Goal: Check status: Check status

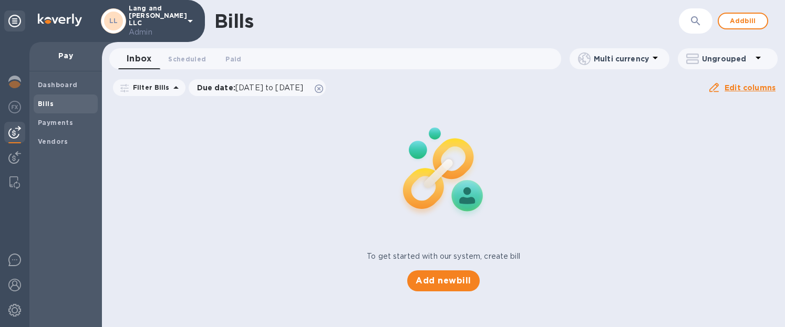
click at [8, 137] on img at bounding box center [14, 132] width 13 height 13
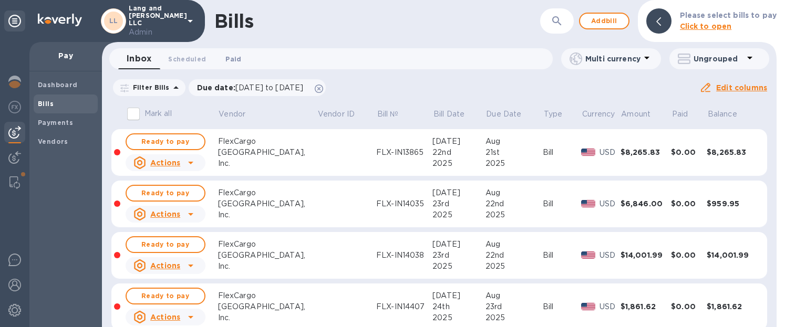
click at [231, 64] on span "Paid 0" at bounding box center [233, 59] width 16 height 11
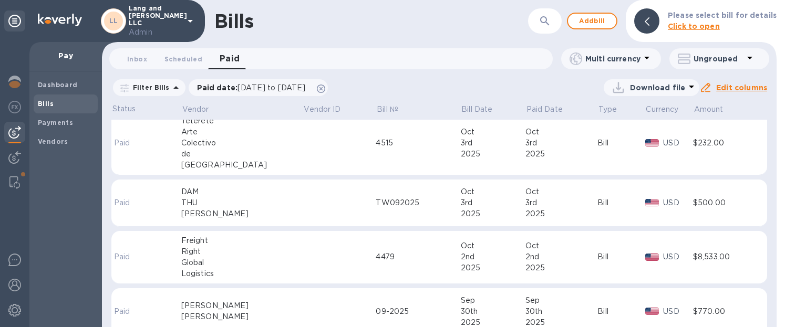
click at [317, 204] on td at bounding box center [339, 203] width 73 height 47
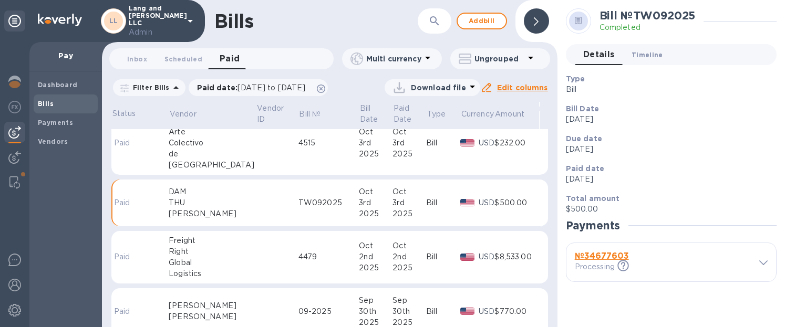
click at [643, 53] on span "Timeline 0" at bounding box center [647, 54] width 32 height 11
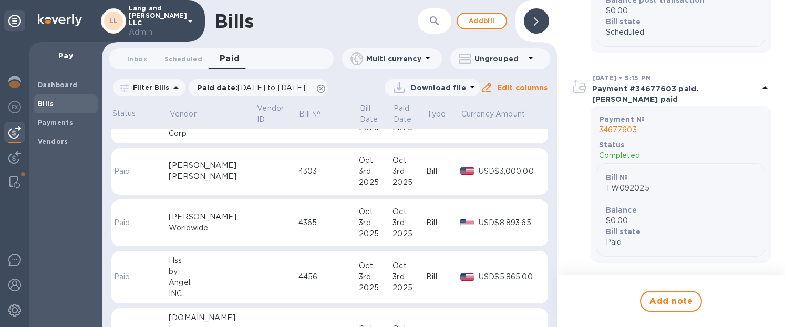
scroll to position [0, 0]
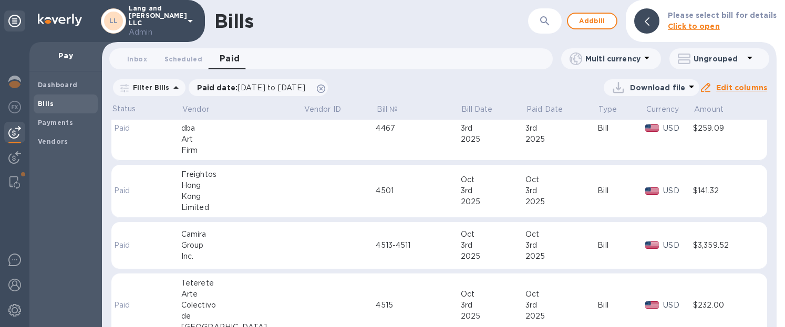
scroll to position [242, 0]
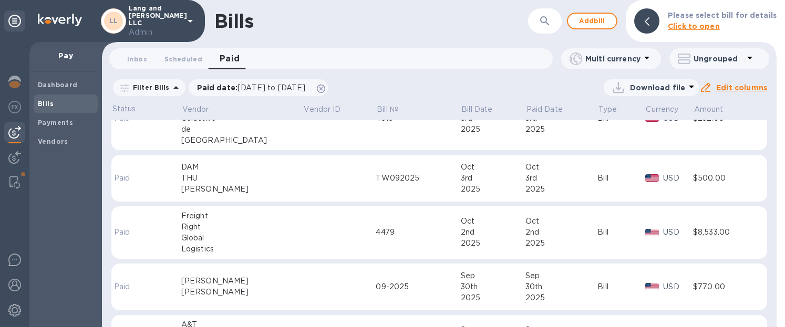
click at [215, 178] on div "THU" at bounding box center [242, 178] width 122 height 11
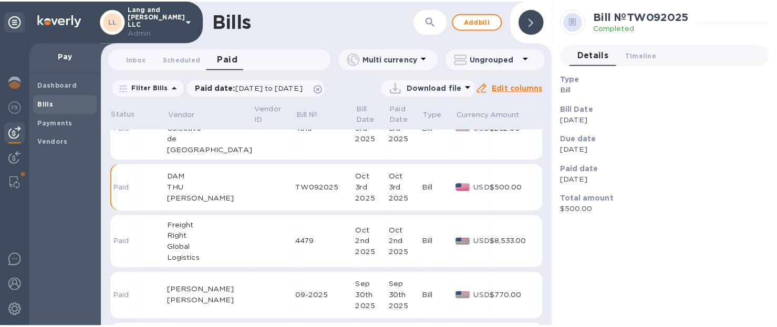
scroll to position [437, 0]
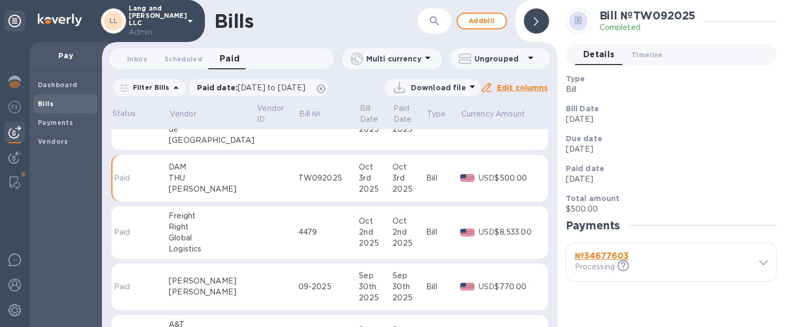
click at [596, 255] on b "№ 34677603" at bounding box center [602, 256] width 54 height 10
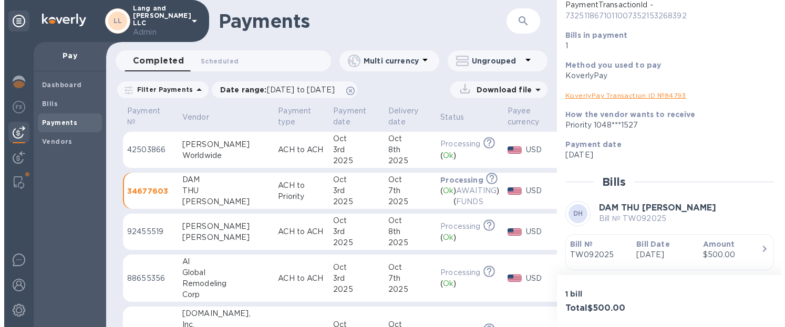
scroll to position [162, 0]
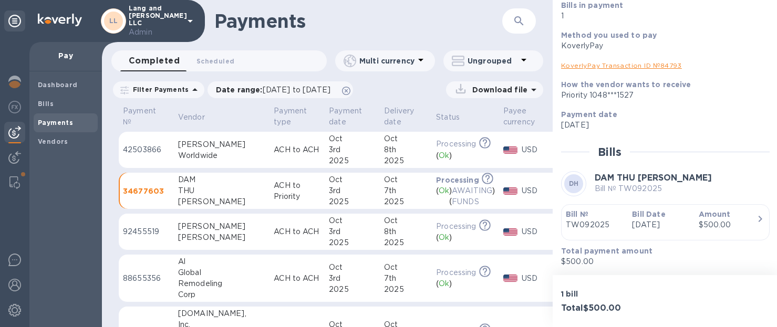
click at [637, 215] on b "Bill Date" at bounding box center [648, 214] width 33 height 8
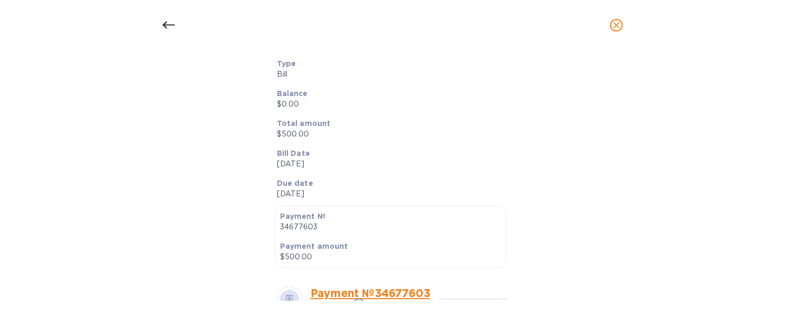
scroll to position [0, 0]
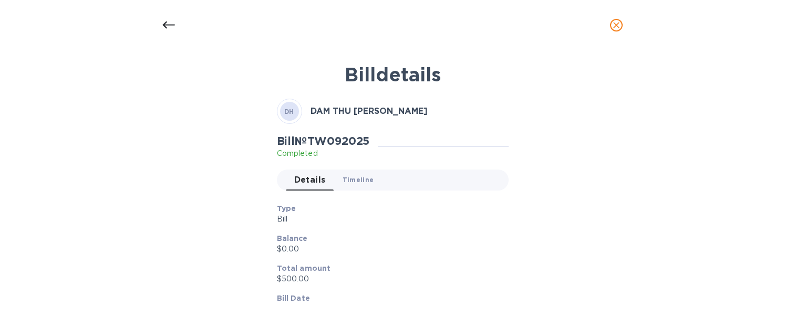
click at [353, 182] on span "Timeline 0" at bounding box center [358, 179] width 32 height 11
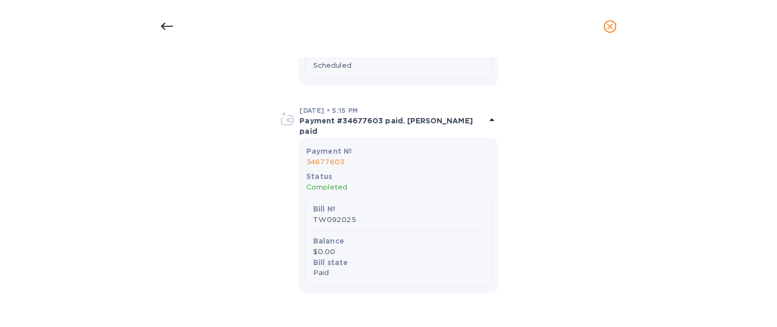
scroll to position [618, 0]
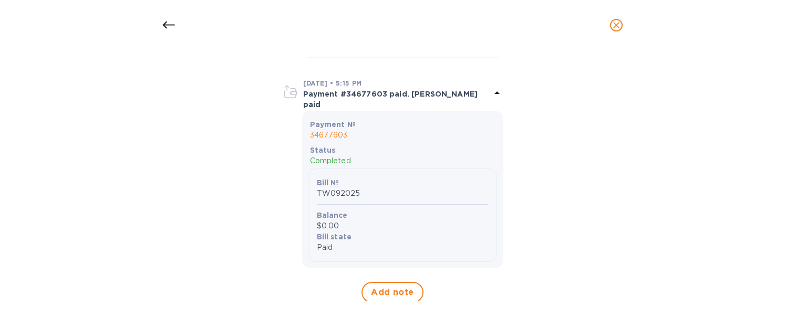
click at [171, 22] on icon at bounding box center [168, 25] width 13 height 13
